Goal: Unclear

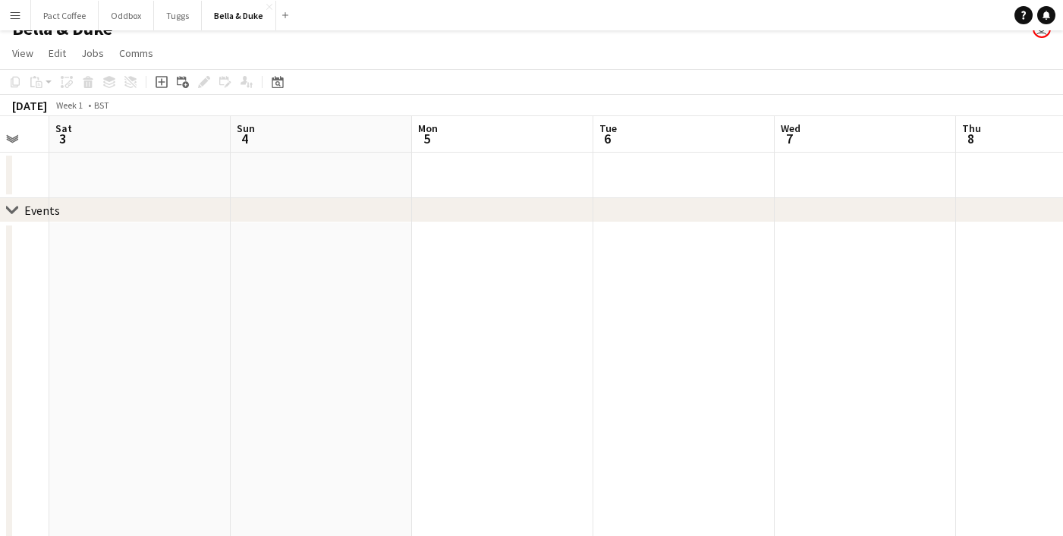
scroll to position [0, 560]
